Goal: Task Accomplishment & Management: Manage account settings

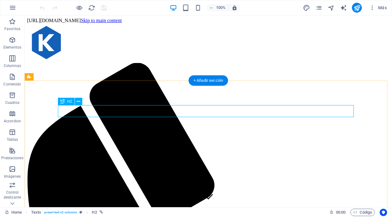
scroll to position [311, 0]
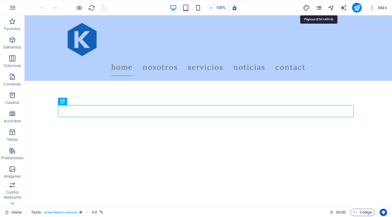
click at [318, 7] on icon "pages" at bounding box center [318, 7] width 7 height 7
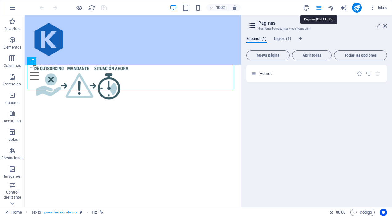
scroll to position [312, 0]
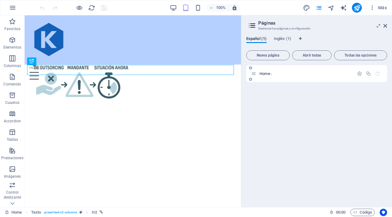
click at [262, 73] on span "Home /" at bounding box center [265, 73] width 13 height 5
click at [261, 73] on span "Home /" at bounding box center [265, 73] width 13 height 5
click at [357, 72] on icon "button" at bounding box center [359, 73] width 5 height 5
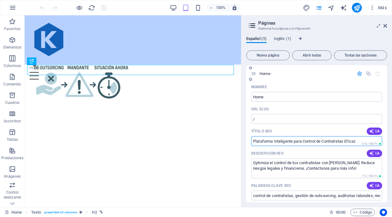
drag, startPoint x: 253, startPoint y: 141, endPoint x: 363, endPoint y: 138, distance: 110.3
click at [363, 138] on input "Plataforma Inteligente para Control de Contratistas Eficaz" at bounding box center [316, 141] width 131 height 10
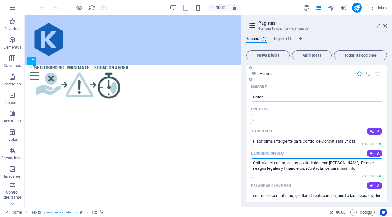
drag, startPoint x: 254, startPoint y: 164, endPoint x: 322, endPoint y: 165, distance: 68.1
click at [322, 165] on textarea "Optimiza el control de tus contratistas con [PERSON_NAME]. Reduce riesgos legal…" at bounding box center [316, 169] width 131 height 20
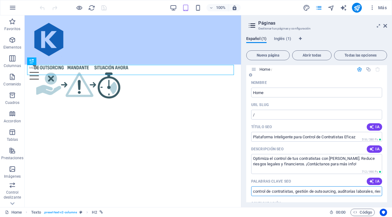
scroll to position [7, 0]
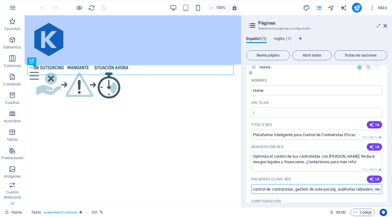
drag, startPoint x: 295, startPoint y: 195, endPoint x: 337, endPoint y: 198, distance: 41.4
click at [337, 198] on div "Nombre Home ​ URL SLUG / ​ Título SEO IA Plataforma Inteligente para Control de…" at bounding box center [316, 201] width 141 height 250
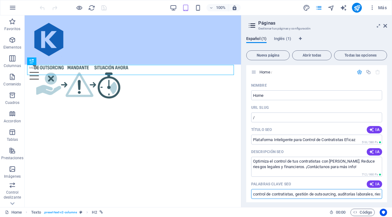
scroll to position [0, 0]
